Goal: Task Accomplishment & Management: Complete application form

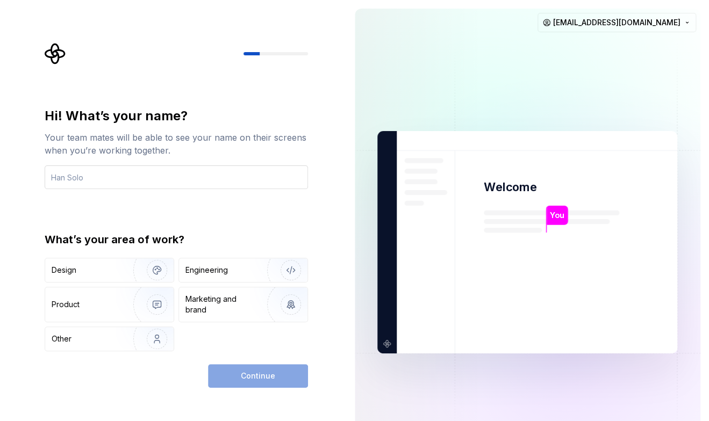
click at [207, 181] on input "text" at bounding box center [176, 178] width 263 height 24
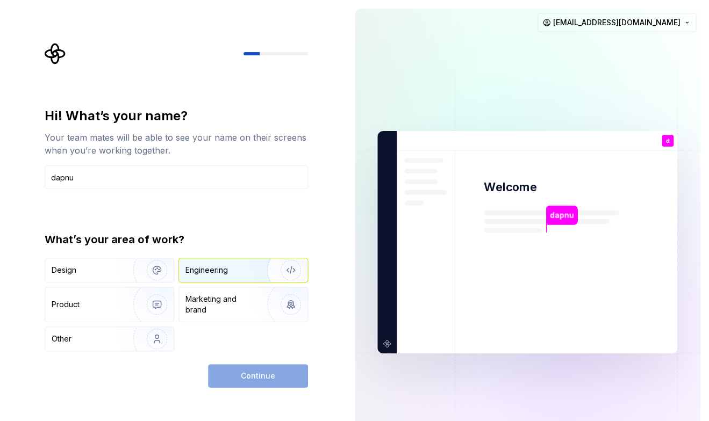
type input "dapnu"
click at [213, 265] on div "Engineering" at bounding box center [243, 270] width 128 height 24
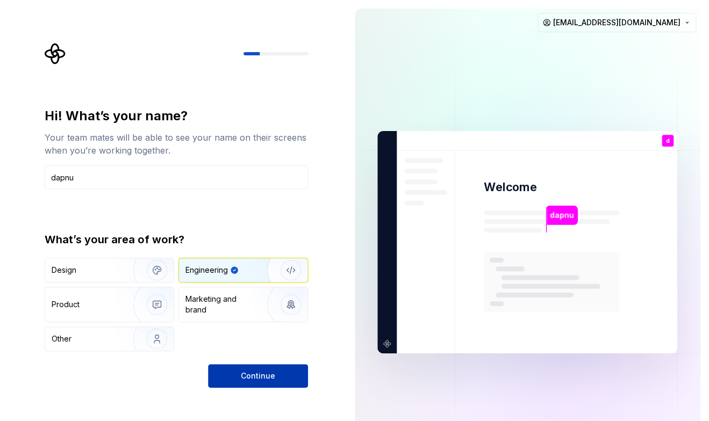
click at [254, 367] on button "Continue" at bounding box center [258, 376] width 100 height 24
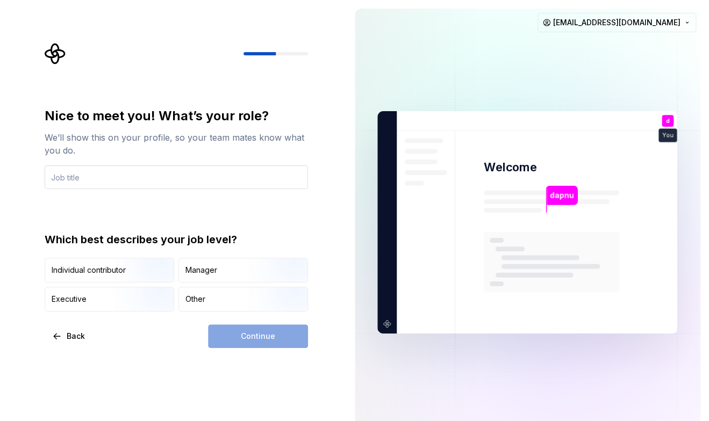
click at [214, 169] on input "text" at bounding box center [176, 178] width 263 height 24
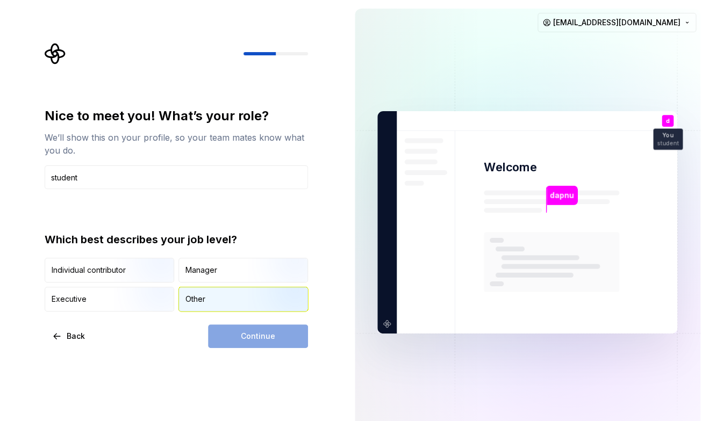
type input "student"
click at [204, 308] on div "Other" at bounding box center [243, 300] width 128 height 24
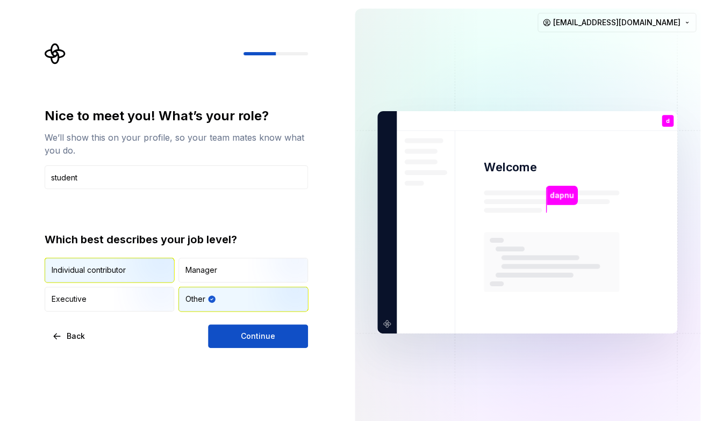
click at [134, 272] on img "button" at bounding box center [147, 284] width 69 height 72
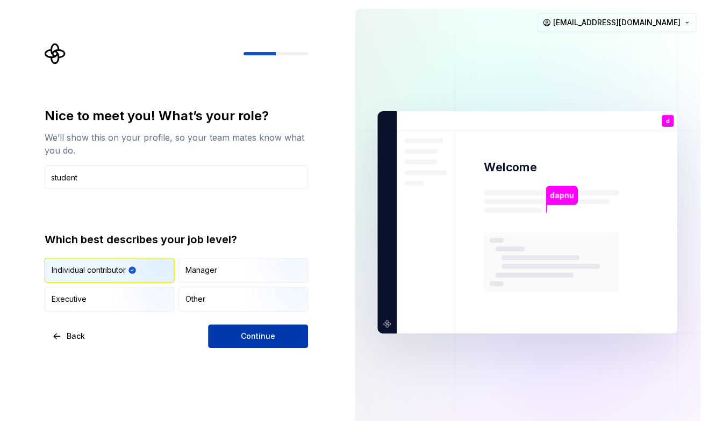
click at [254, 336] on span "Continue" at bounding box center [258, 336] width 34 height 11
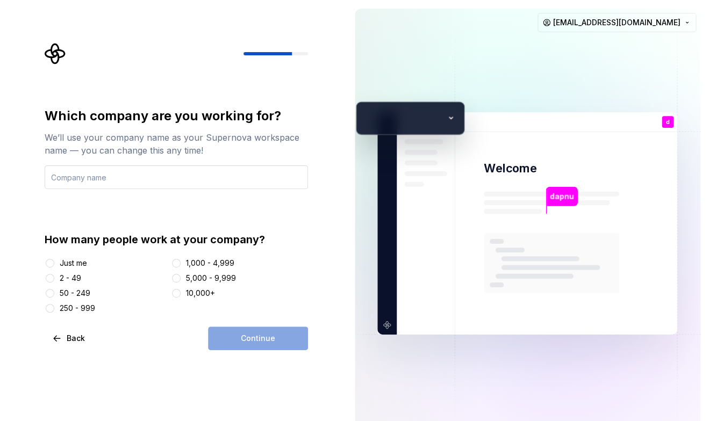
click at [128, 174] on input "text" at bounding box center [176, 178] width 263 height 24
click at [62, 262] on div "Just me" at bounding box center [73, 263] width 27 height 11
click at [54, 262] on button "Just me" at bounding box center [50, 263] width 9 height 9
click at [118, 179] on input "text" at bounding box center [176, 178] width 263 height 24
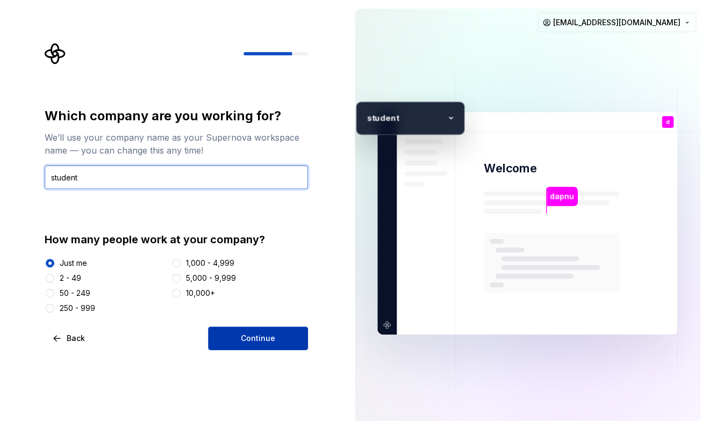
type input "student"
click at [238, 344] on button "Continue" at bounding box center [258, 339] width 100 height 24
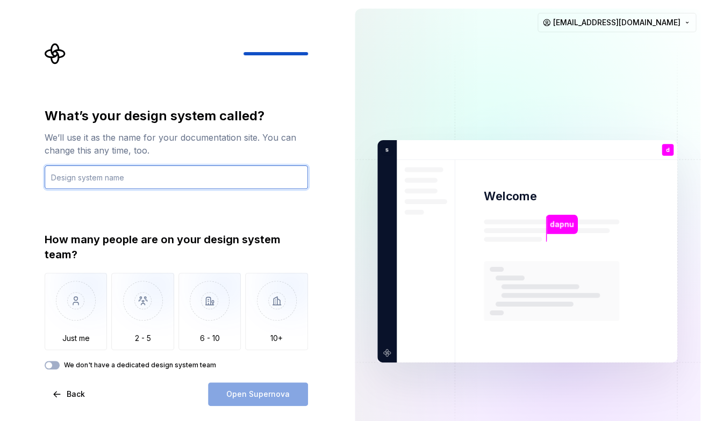
click at [189, 174] on input "text" at bounding box center [176, 178] width 263 height 24
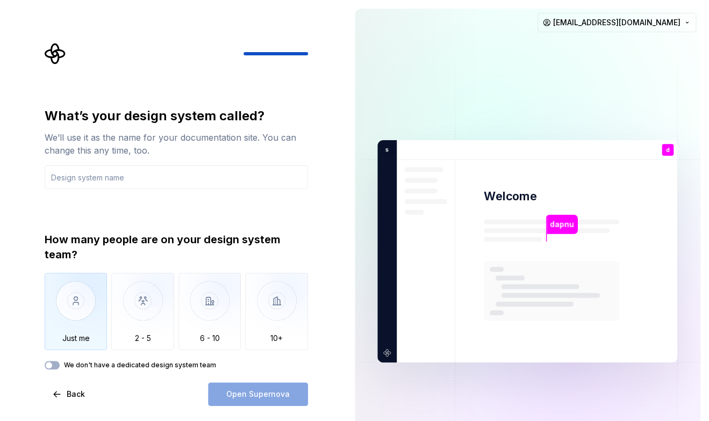
click at [73, 325] on img "button" at bounding box center [76, 309] width 63 height 72
click at [62, 371] on div "What’s your design system called? We’ll use it as the name for your documentati…" at bounding box center [176, 256] width 263 height 299
click at [50, 366] on span "button" at bounding box center [49, 365] width 6 height 6
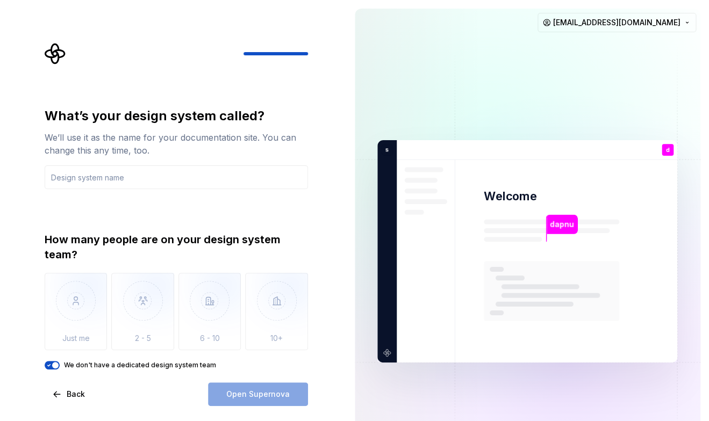
click at [255, 399] on div "Open Supernova" at bounding box center [258, 395] width 100 height 24
click at [50, 362] on button "We don't have a dedicated design system team" at bounding box center [52, 365] width 15 height 9
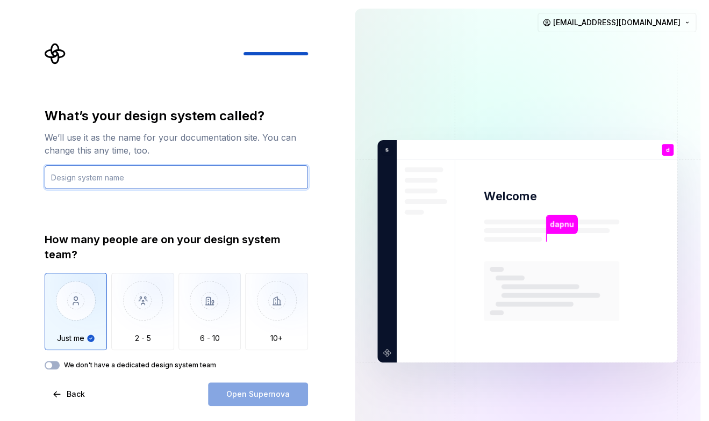
click at [168, 175] on input "text" at bounding box center [176, 178] width 263 height 24
type input "s"
type input "o"
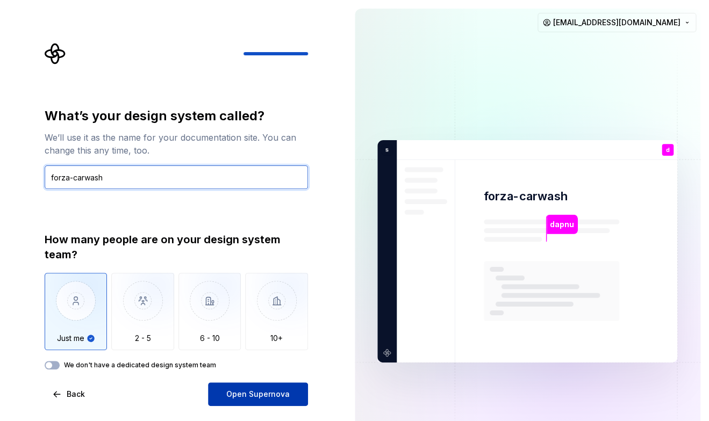
type input "forza-carwash"
click at [264, 393] on span "Open Supernova" at bounding box center [257, 394] width 63 height 11
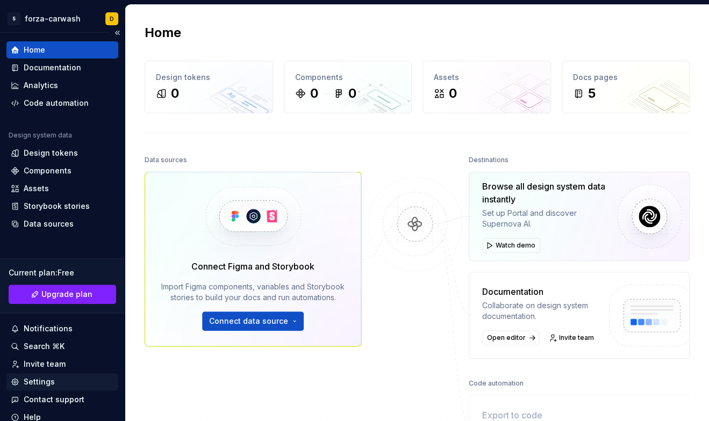
click at [70, 385] on div "Settings" at bounding box center [62, 382] width 103 height 11
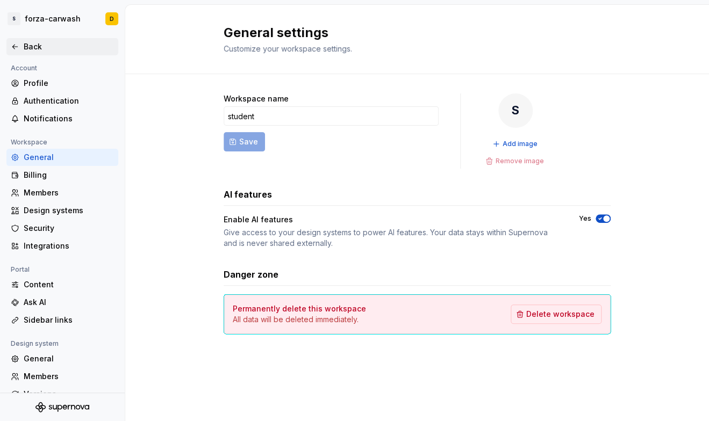
click at [11, 54] on div "Back" at bounding box center [62, 46] width 112 height 17
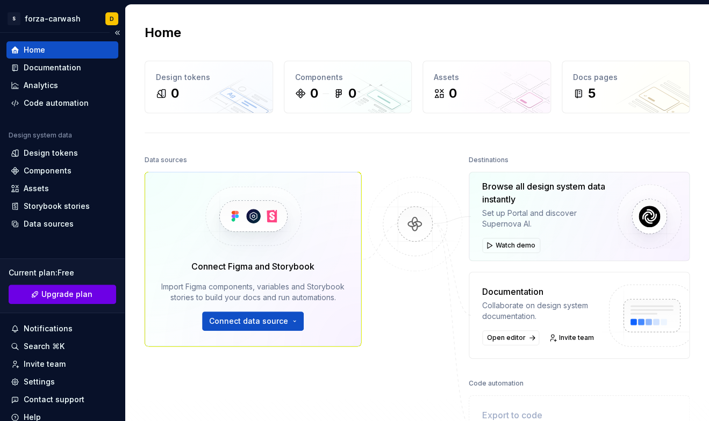
click at [78, 300] on link "Upgrade plan" at bounding box center [62, 294] width 107 height 19
